Goal: Check status: Check status

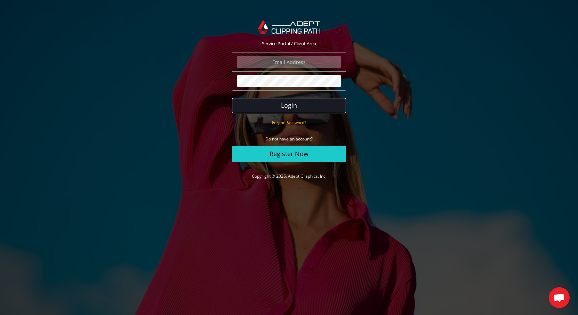
click at [293, 103] on button "Login" at bounding box center [289, 106] width 115 height 16
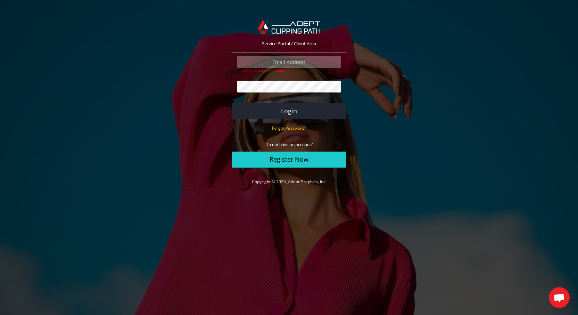
click at [377, 97] on section "Service Portal / Client Area The login field is required. The password field is…" at bounding box center [289, 102] width 578 height 185
click at [207, 85] on section "Service Portal / Client Area The login field is required. The password field is…" at bounding box center [289, 102] width 578 height 185
click at [309, 65] on input "email" at bounding box center [289, 62] width 104 height 12
drag, startPoint x: 312, startPoint y: 63, endPoint x: 270, endPoint y: 61, distance: 41.8
click at [270, 61] on input "email" at bounding box center [289, 62] width 104 height 12
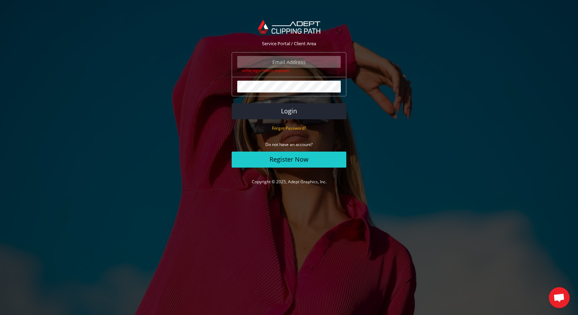
click at [288, 63] on input "email" at bounding box center [289, 62] width 104 height 12
click at [354, 86] on section "Service Portal / Client Area The login field is required. The password field is…" at bounding box center [289, 102] width 578 height 185
click at [329, 64] on input "email" at bounding box center [289, 62] width 104 height 12
type input "[EMAIL_ADDRESS][DOMAIN_NAME]"
click at [281, 114] on button "Login" at bounding box center [289, 111] width 115 height 16
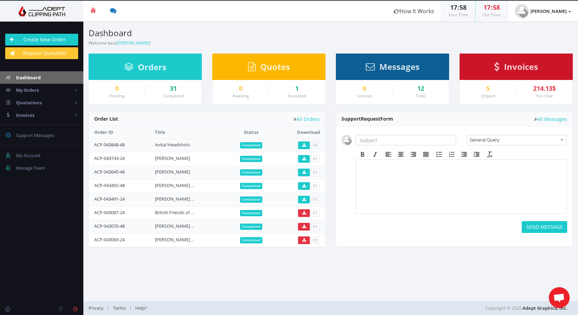
click at [534, 34] on section "Dashboard Welcome back Edwin Marcow ! Create New Order" at bounding box center [330, 34] width 495 height 25
click at [303, 145] on icon at bounding box center [304, 145] width 4 height 4
